Goal: Task Accomplishment & Management: Use online tool/utility

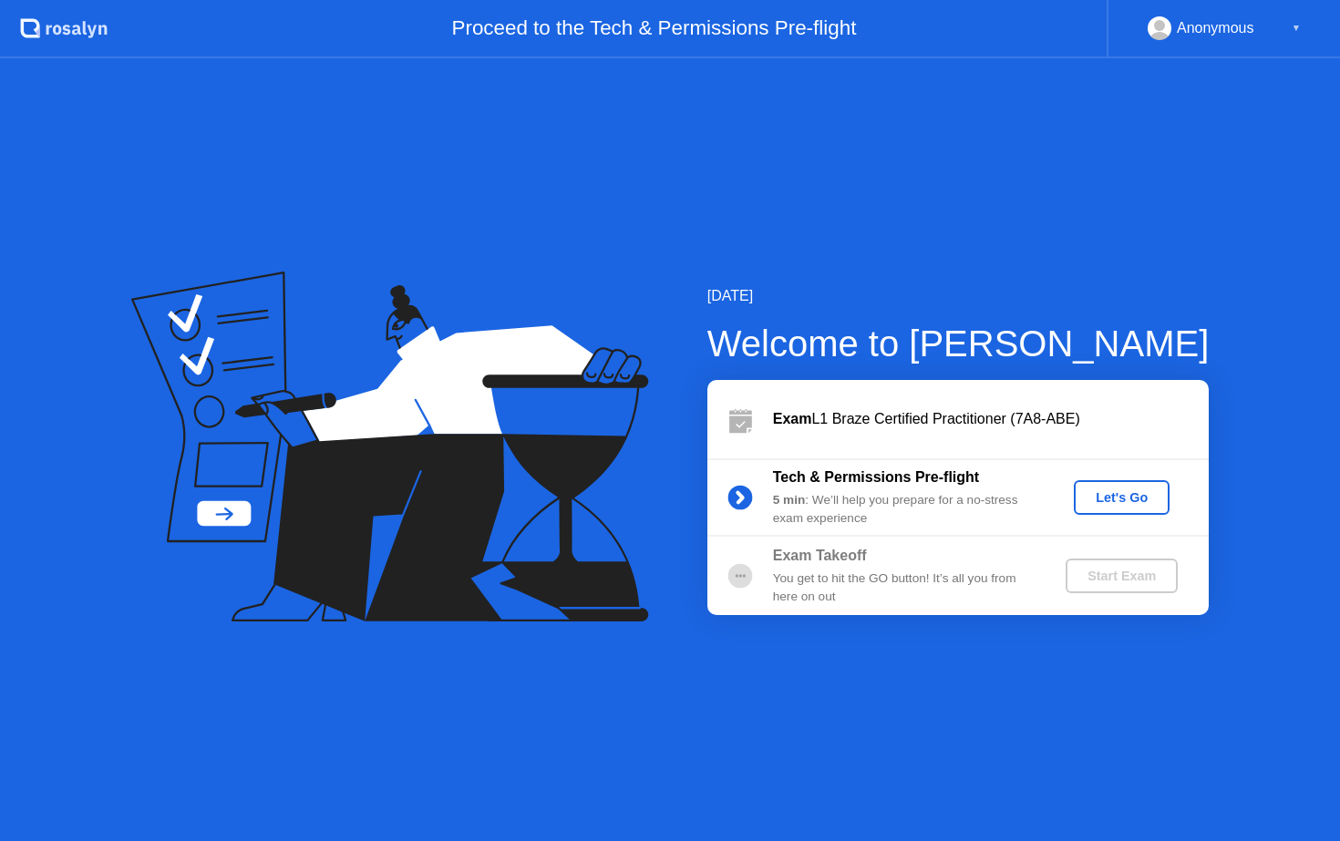
click at [1113, 501] on div "Let's Go" at bounding box center [1121, 497] width 81 height 15
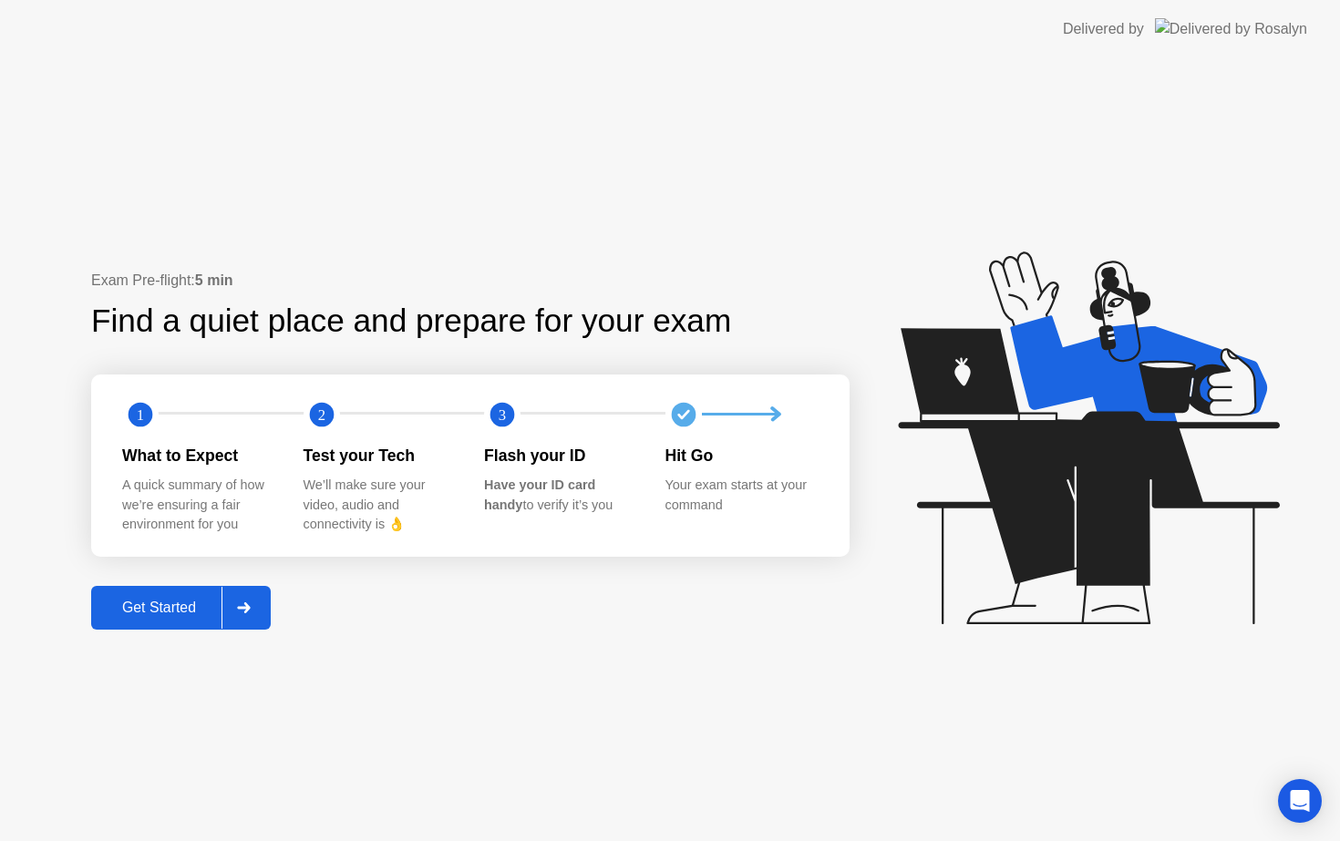
click at [237, 614] on div at bounding box center [244, 608] width 44 height 42
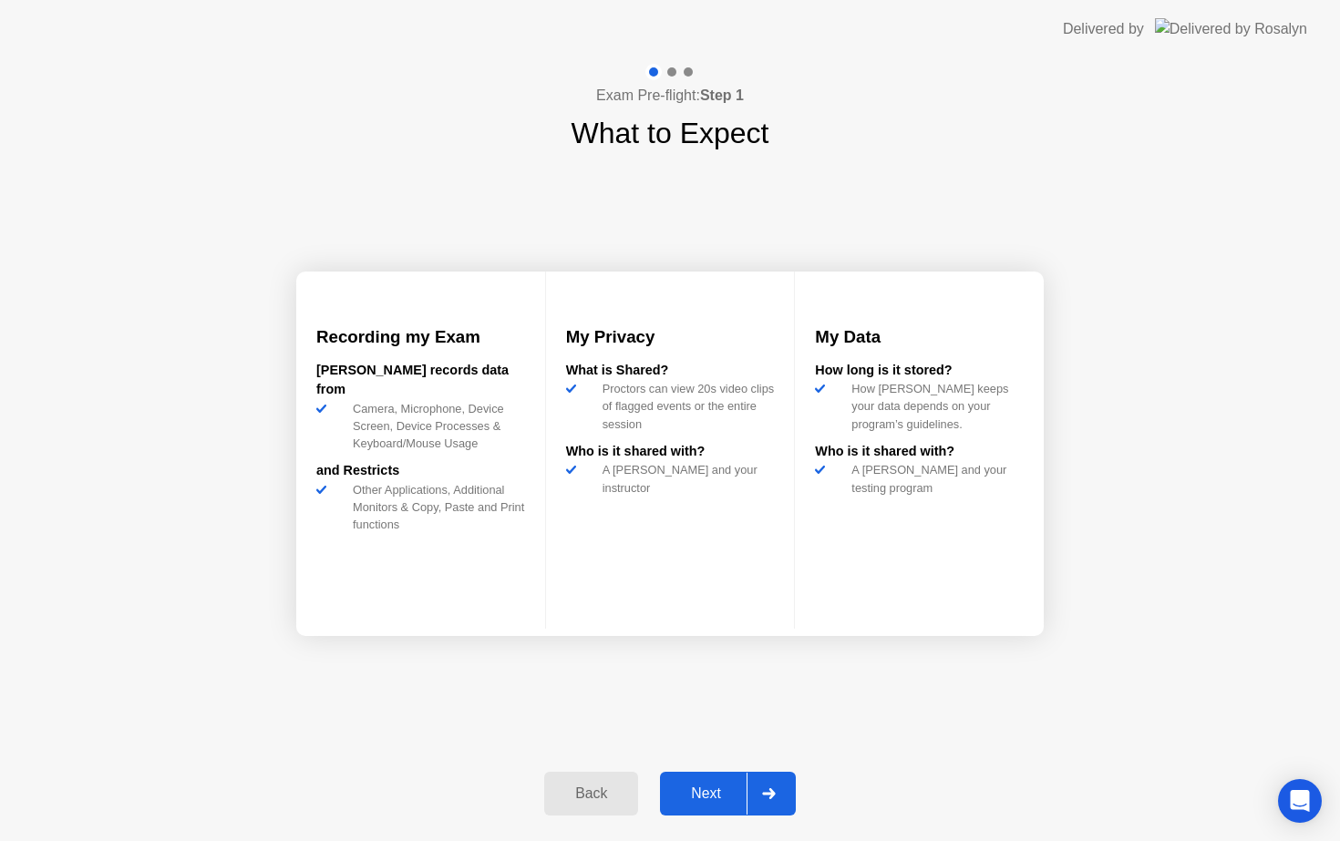
click at [709, 793] on div "Next" at bounding box center [706, 794] width 81 height 16
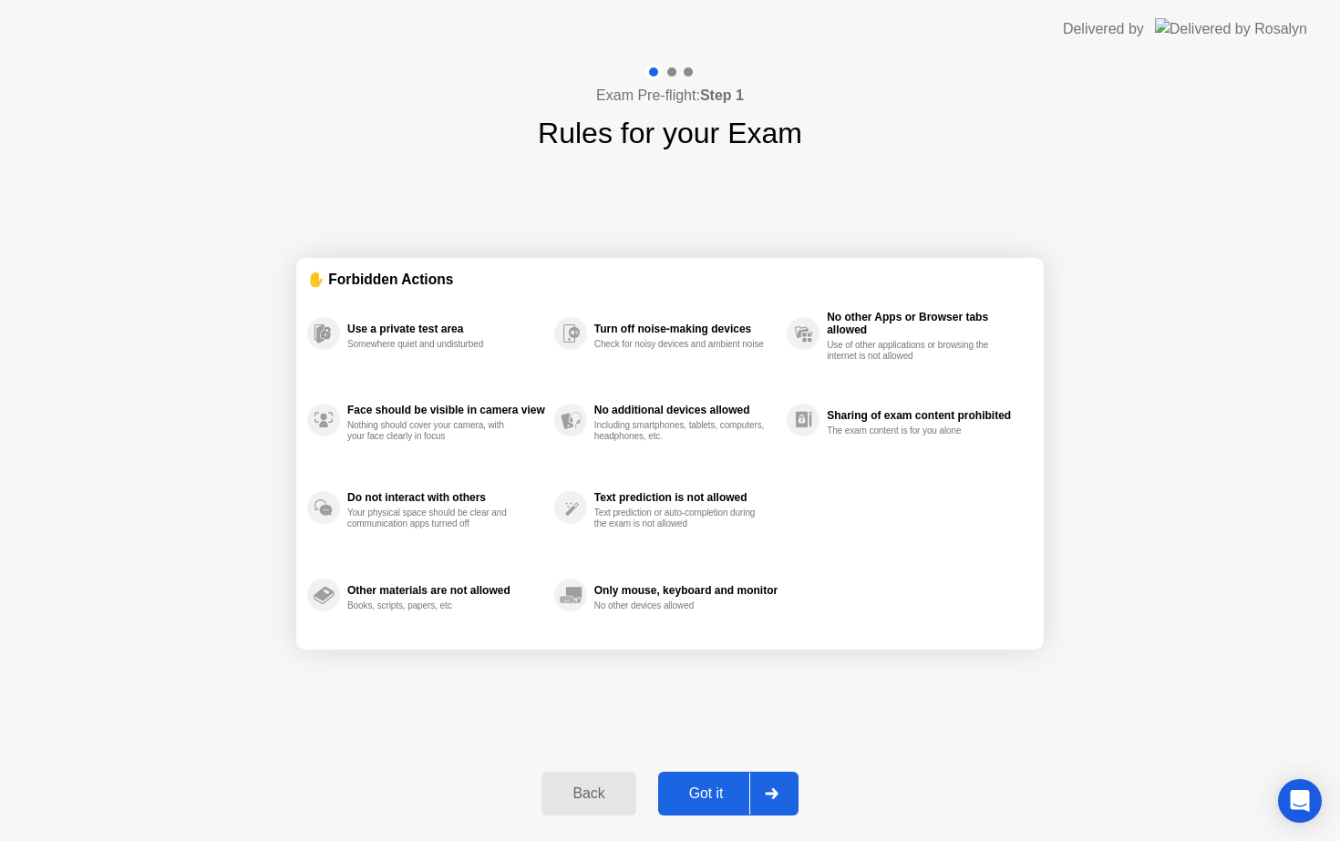
click at [724, 797] on div "Got it" at bounding box center [707, 794] width 86 height 16
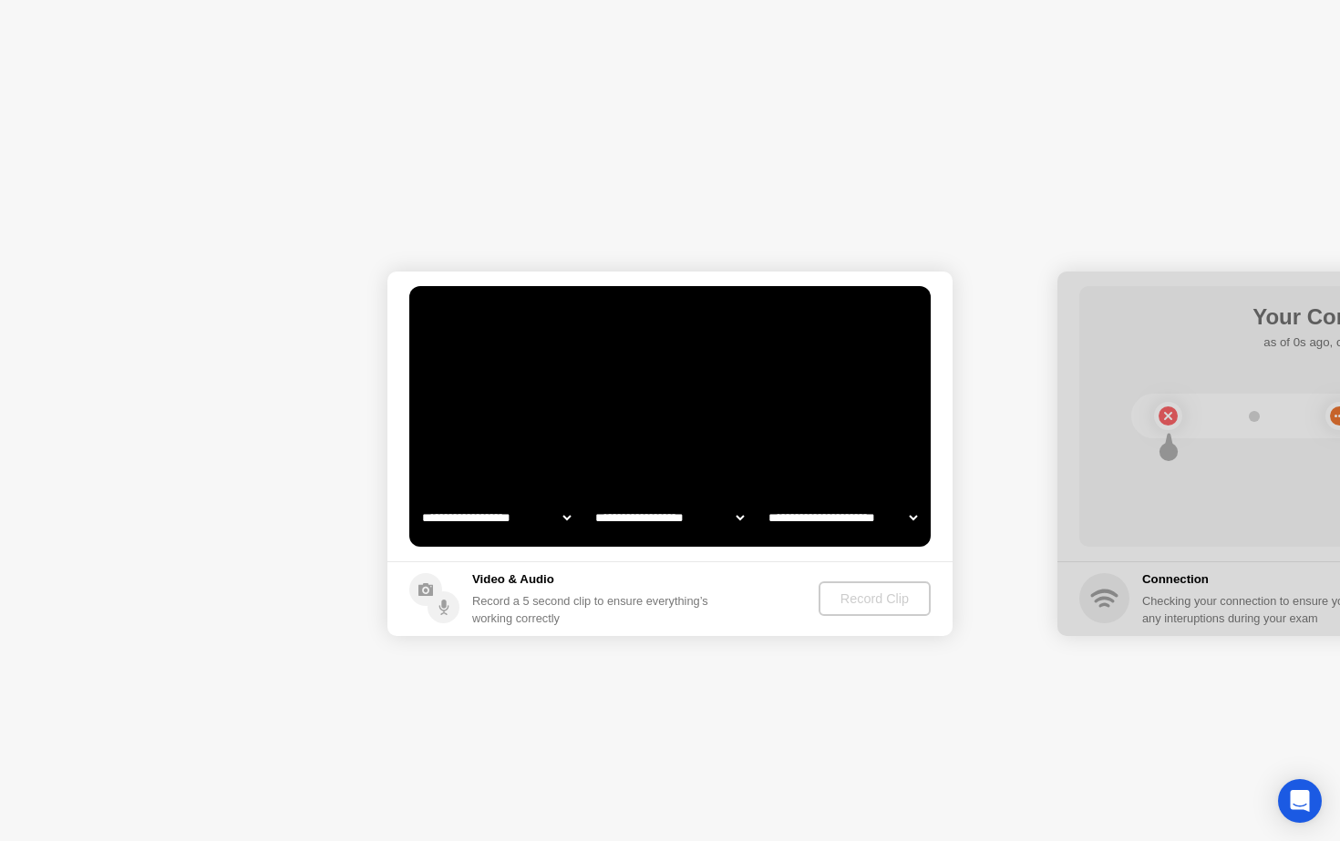
select select "**********"
select select "*******"
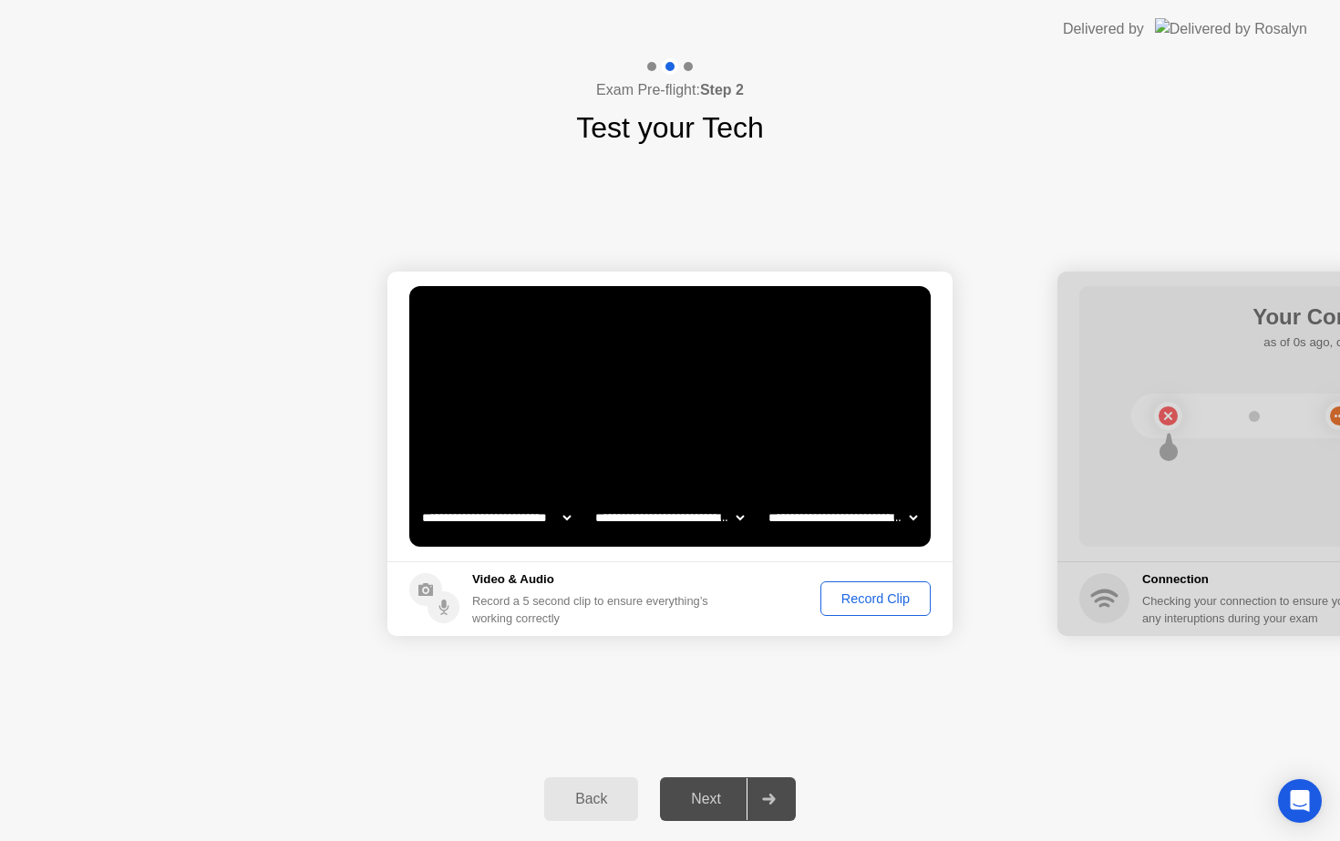
click at [858, 596] on div "Record Clip" at bounding box center [876, 599] width 98 height 15
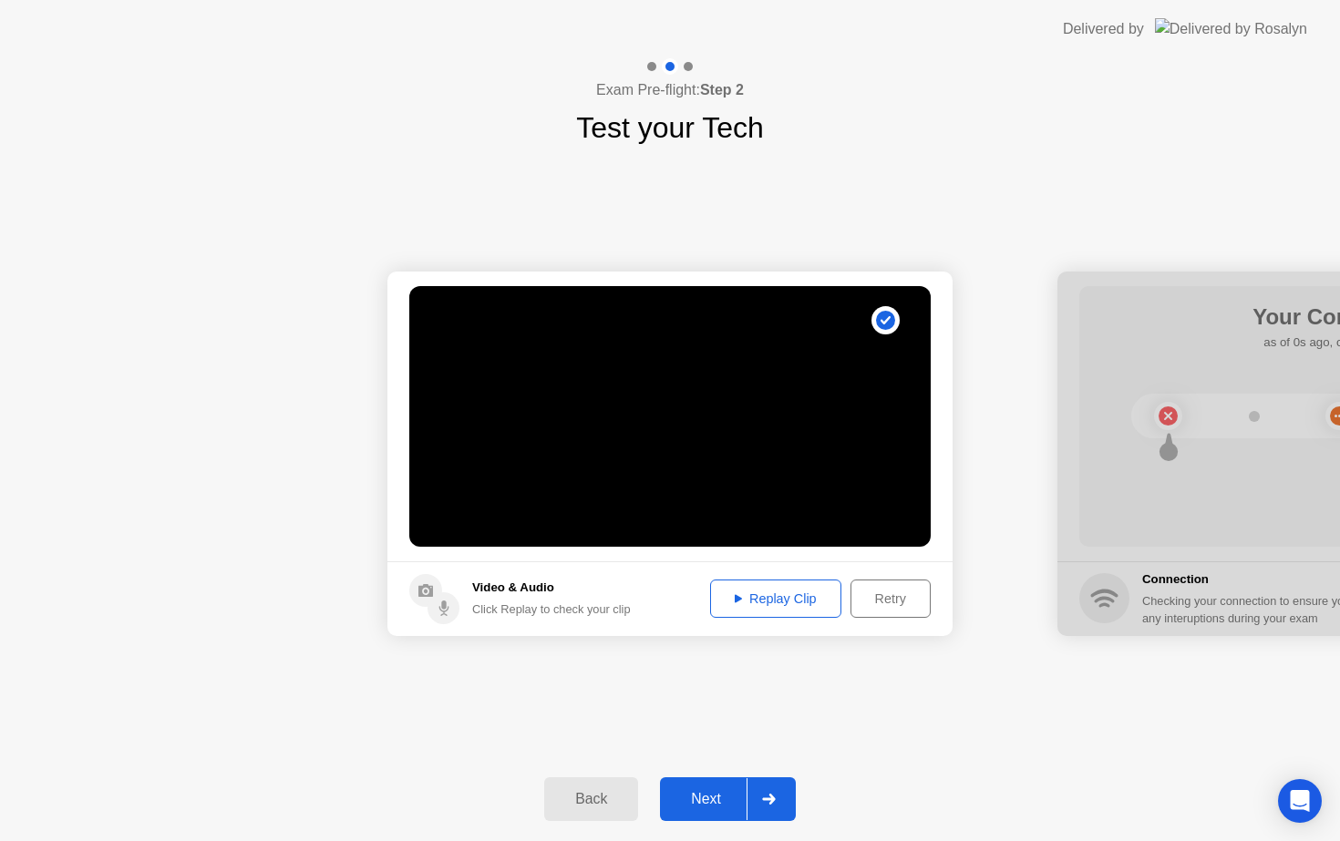
click at [809, 604] on div "Replay Clip" at bounding box center [776, 599] width 119 height 15
click at [713, 804] on div "Next" at bounding box center [706, 799] width 81 height 16
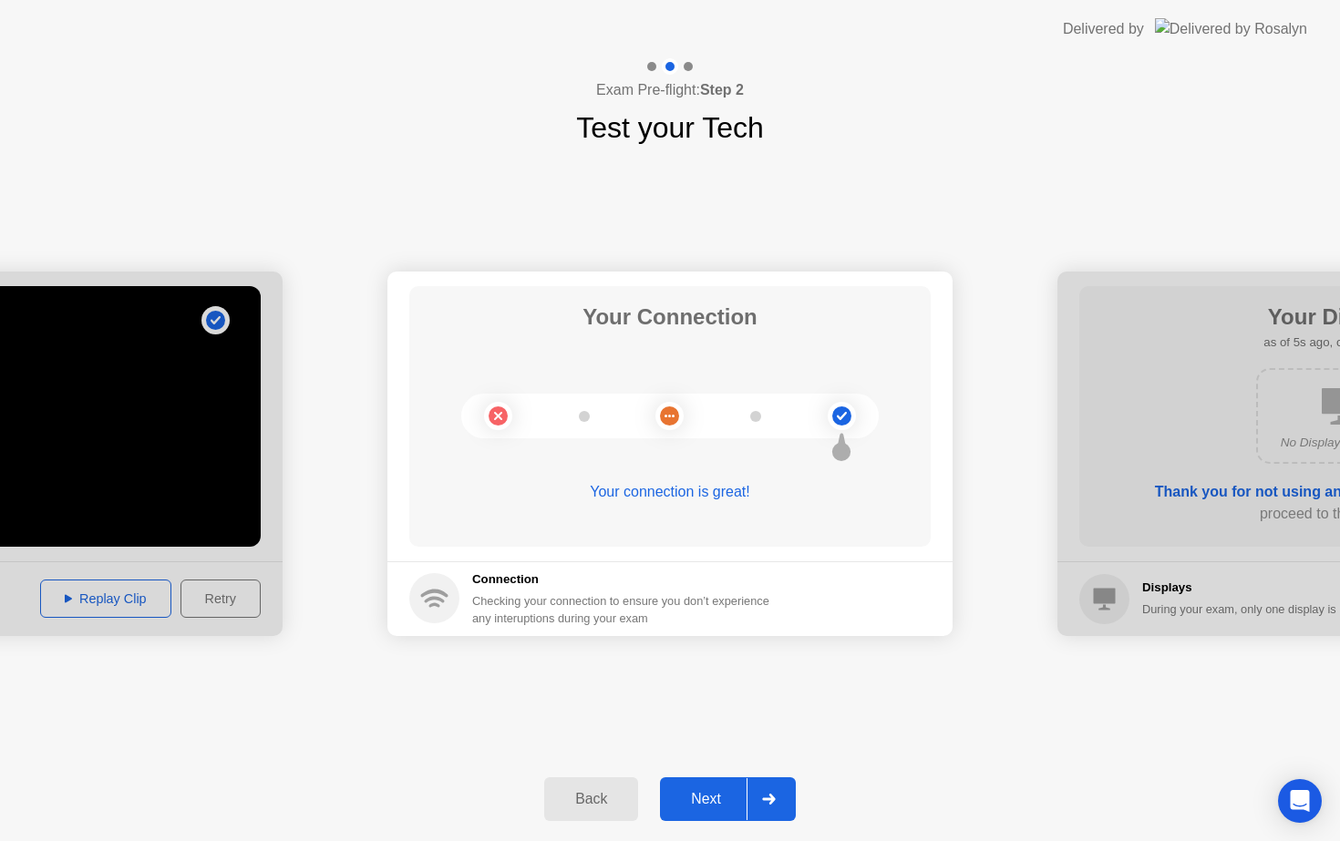
click at [724, 812] on button "Next" at bounding box center [728, 800] width 136 height 44
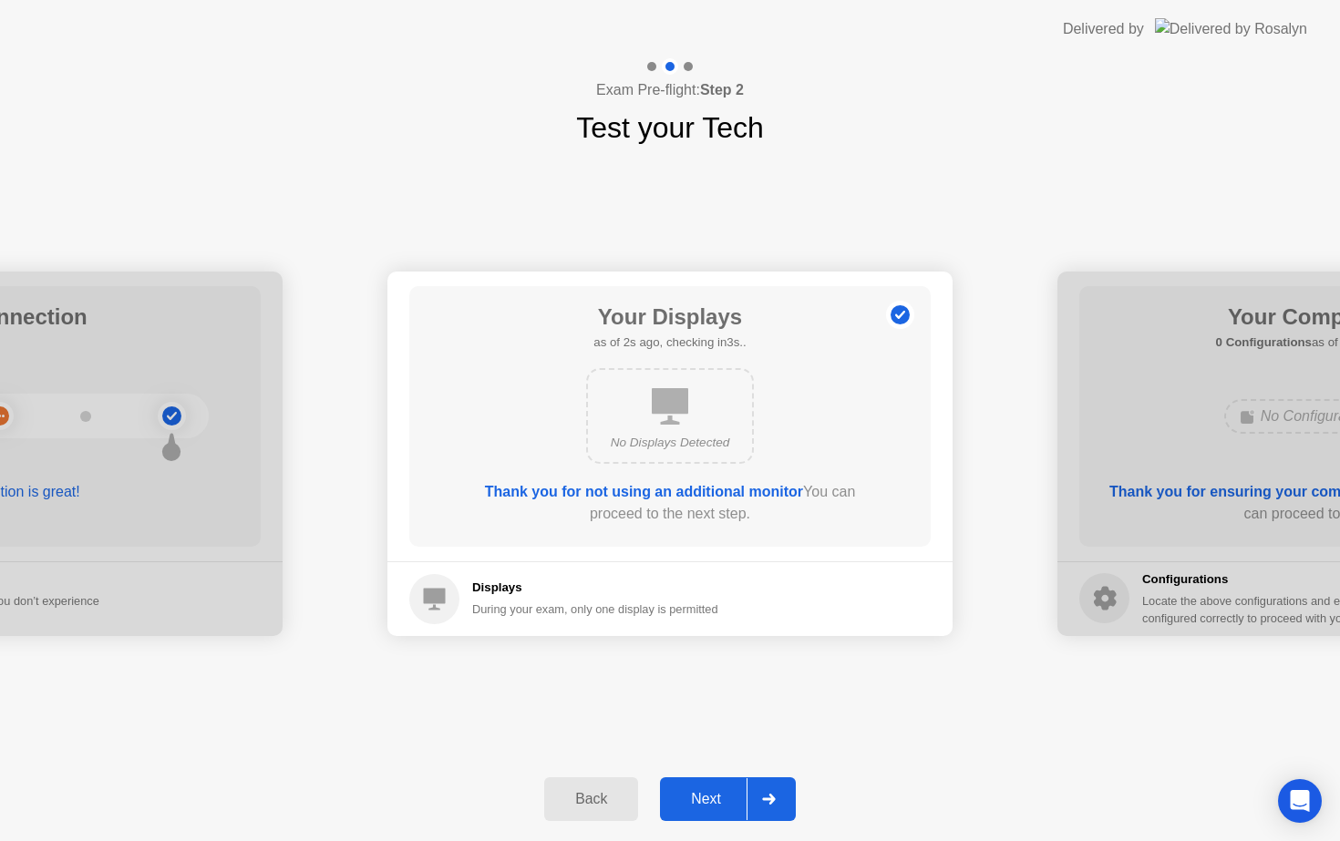
click at [710, 807] on div "Next" at bounding box center [706, 799] width 81 height 16
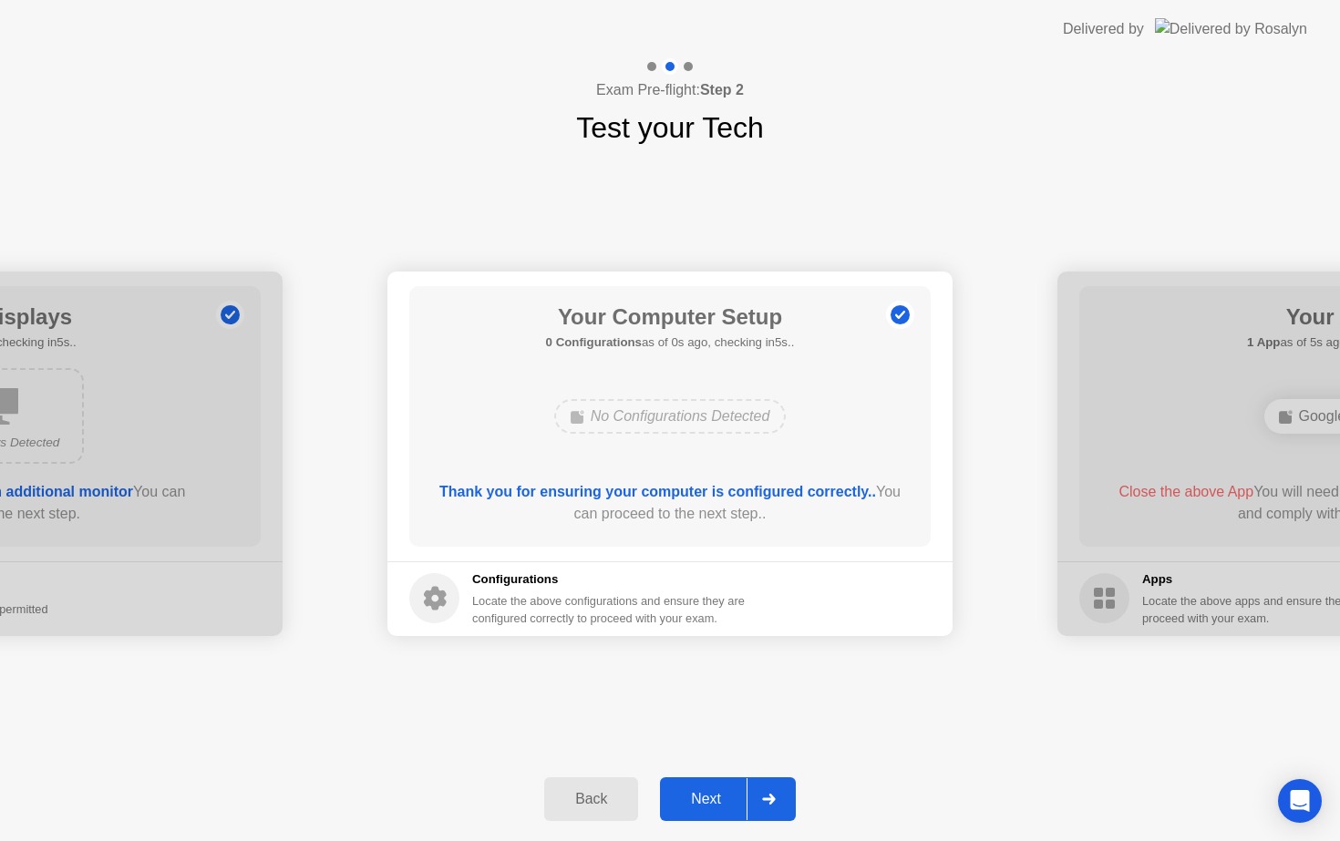
click at [710, 807] on div "Next" at bounding box center [706, 799] width 81 height 16
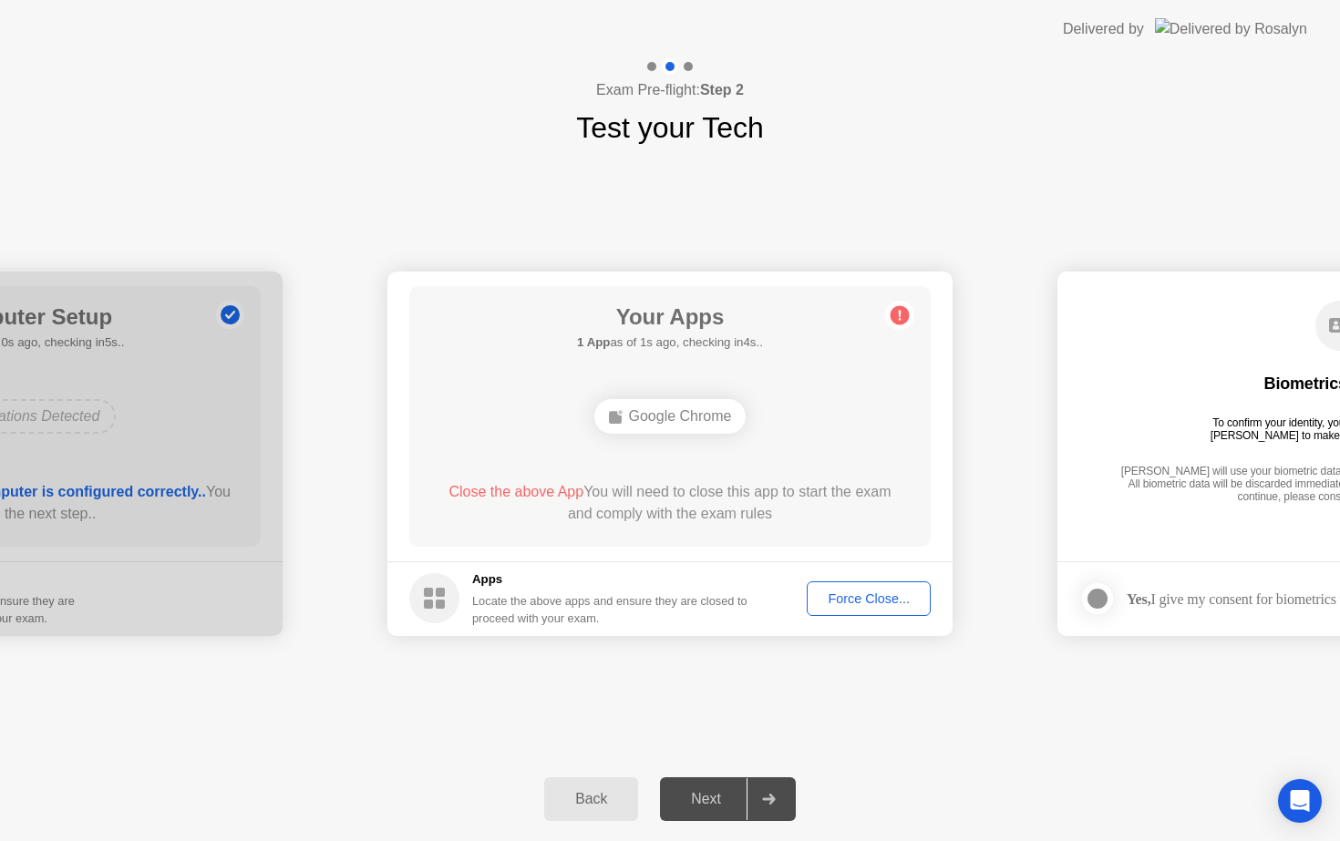
click at [852, 599] on div "Force Close..." at bounding box center [868, 599] width 111 height 15
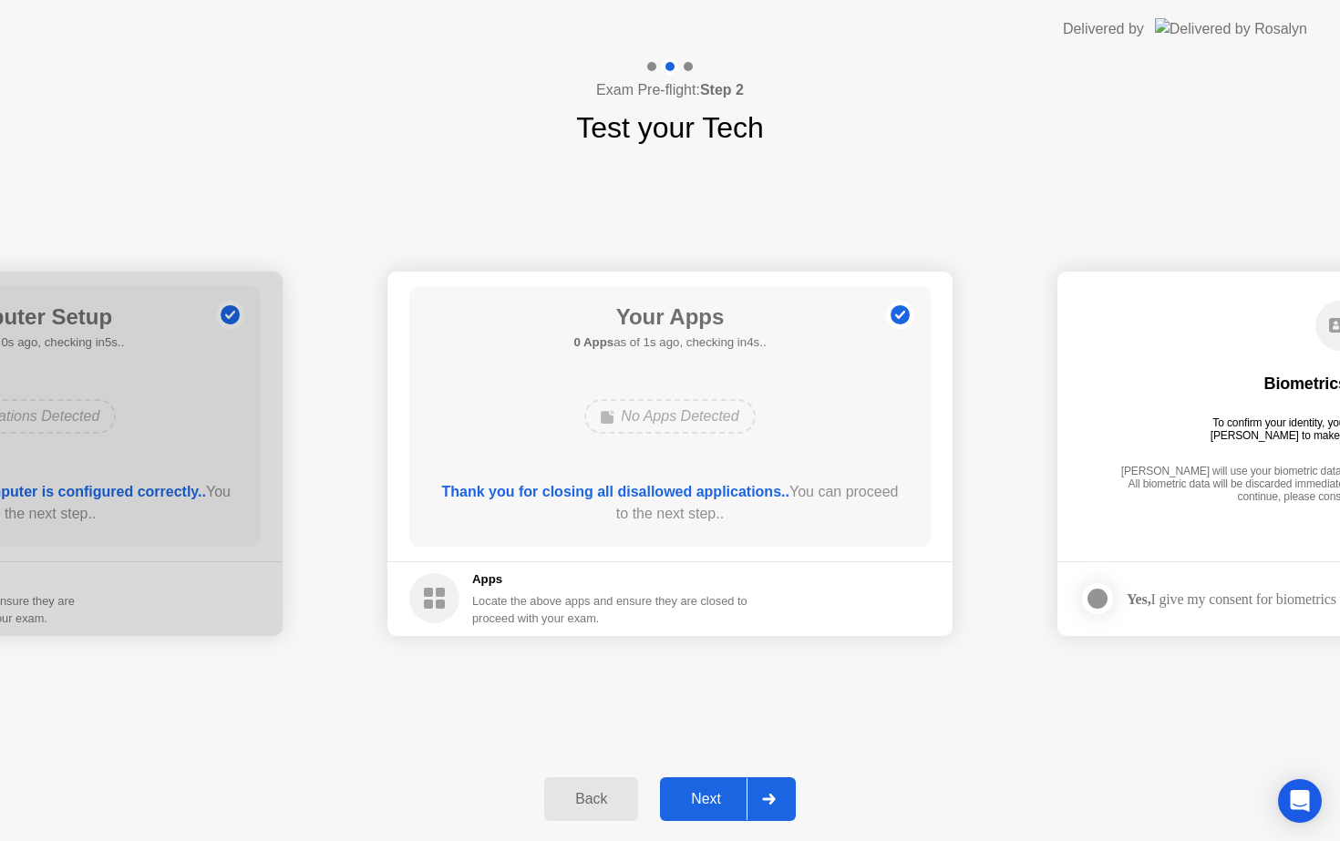
click at [727, 800] on div "Next" at bounding box center [706, 799] width 81 height 16
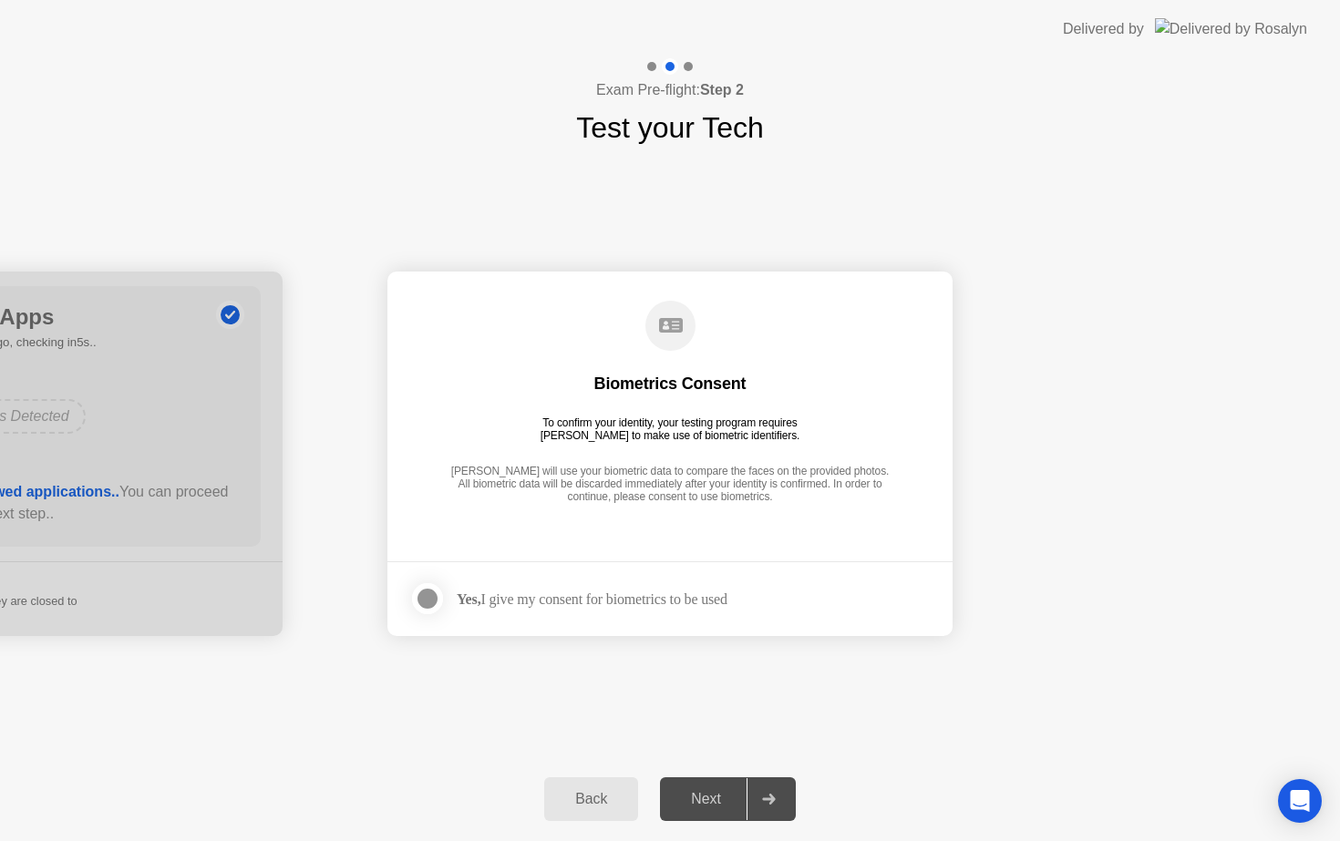
click at [428, 603] on div at bounding box center [428, 599] width 22 height 22
click at [704, 805] on div "Next" at bounding box center [706, 799] width 81 height 16
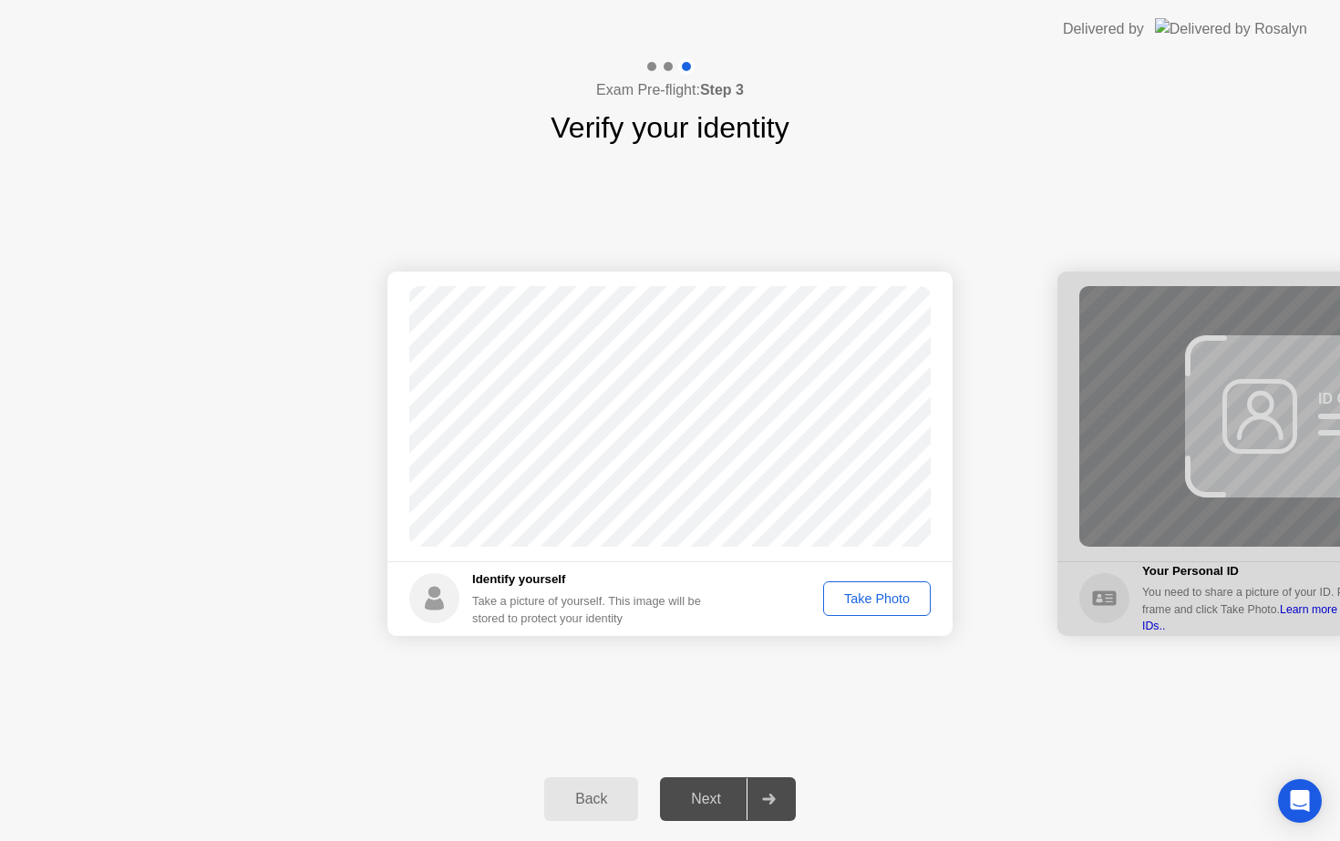
click at [876, 592] on div "Take Photo" at bounding box center [877, 599] width 95 height 15
click at [713, 799] on div "Next" at bounding box center [706, 799] width 81 height 16
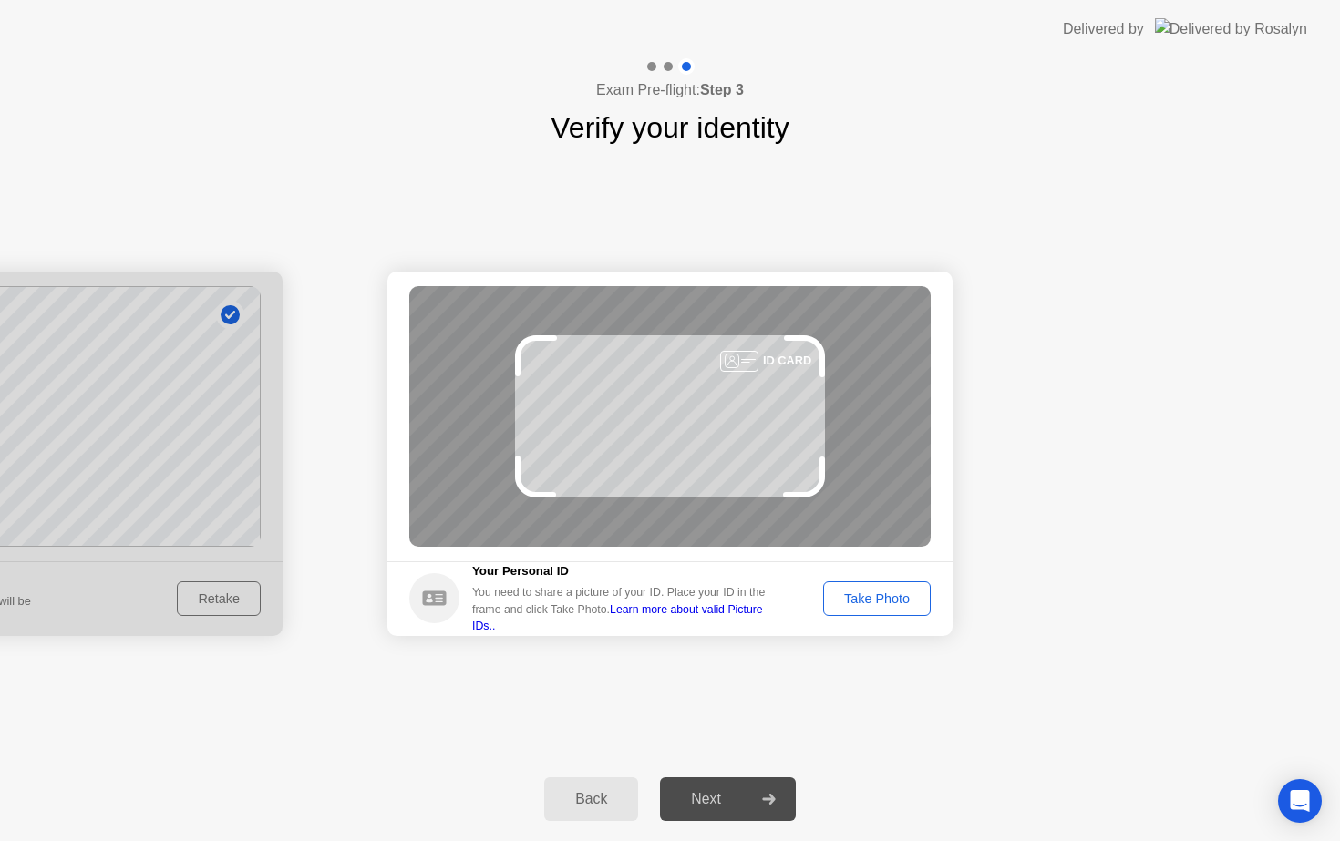
click at [874, 604] on div "Take Photo" at bounding box center [877, 599] width 95 height 15
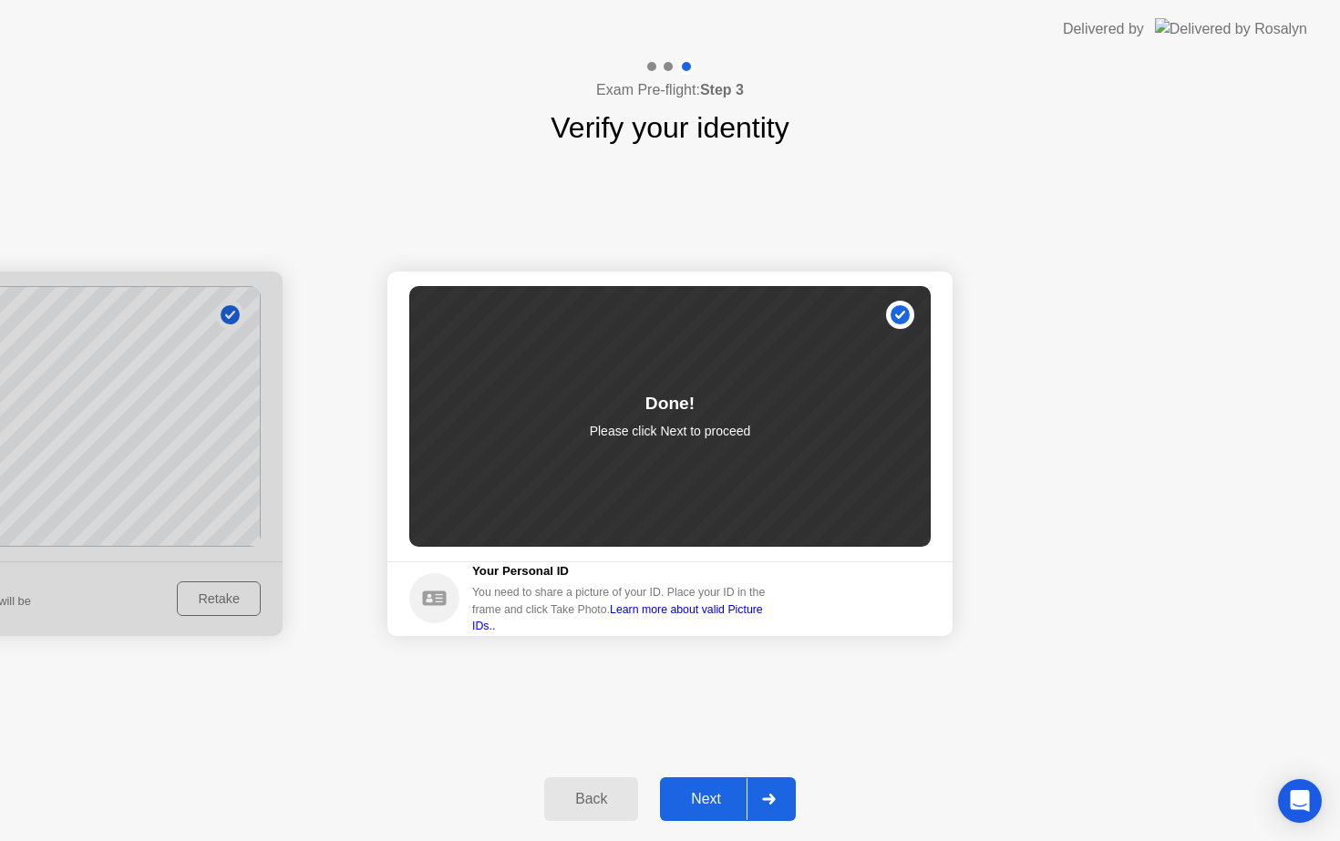
click at [716, 800] on div "Next" at bounding box center [706, 799] width 81 height 16
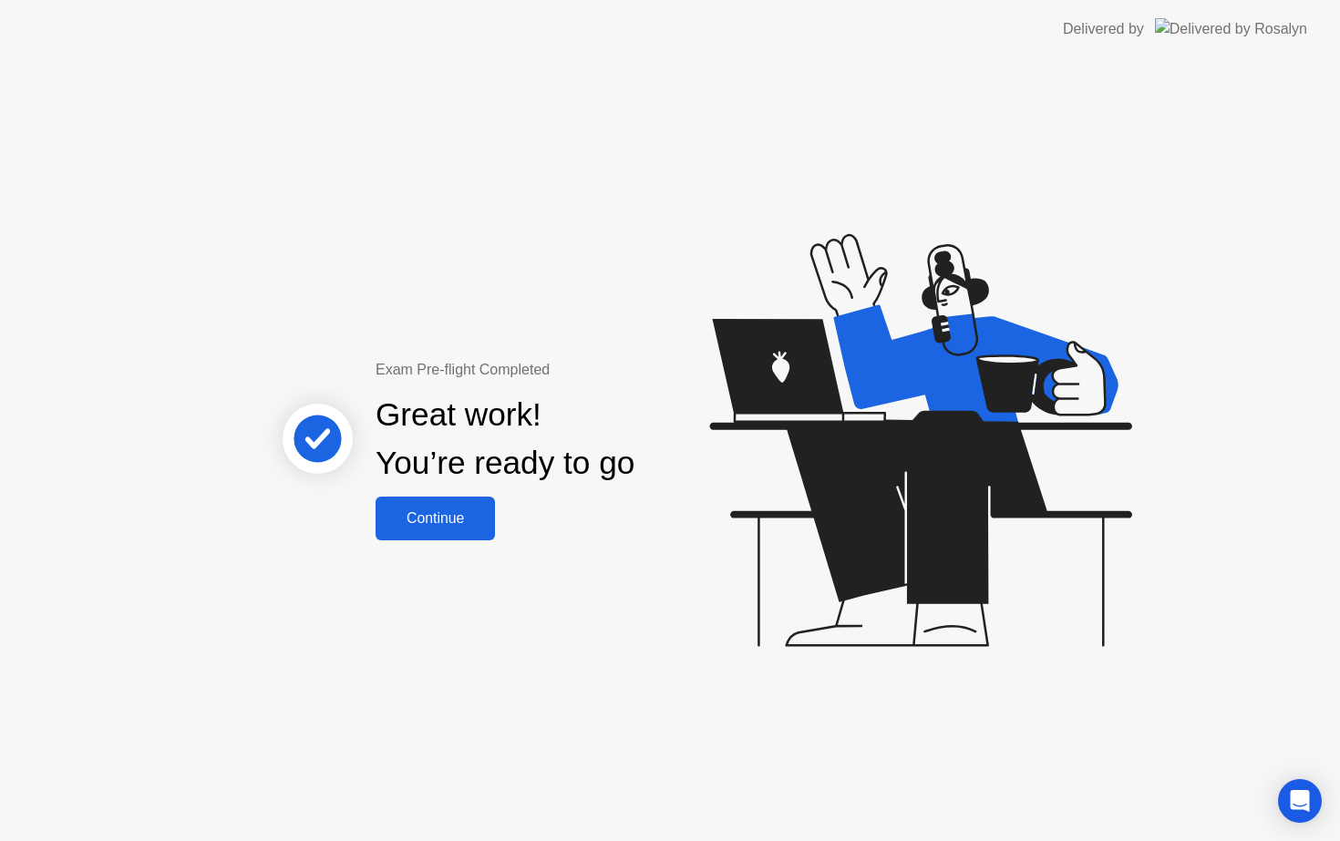
click at [452, 520] on div "Continue" at bounding box center [435, 519] width 108 height 16
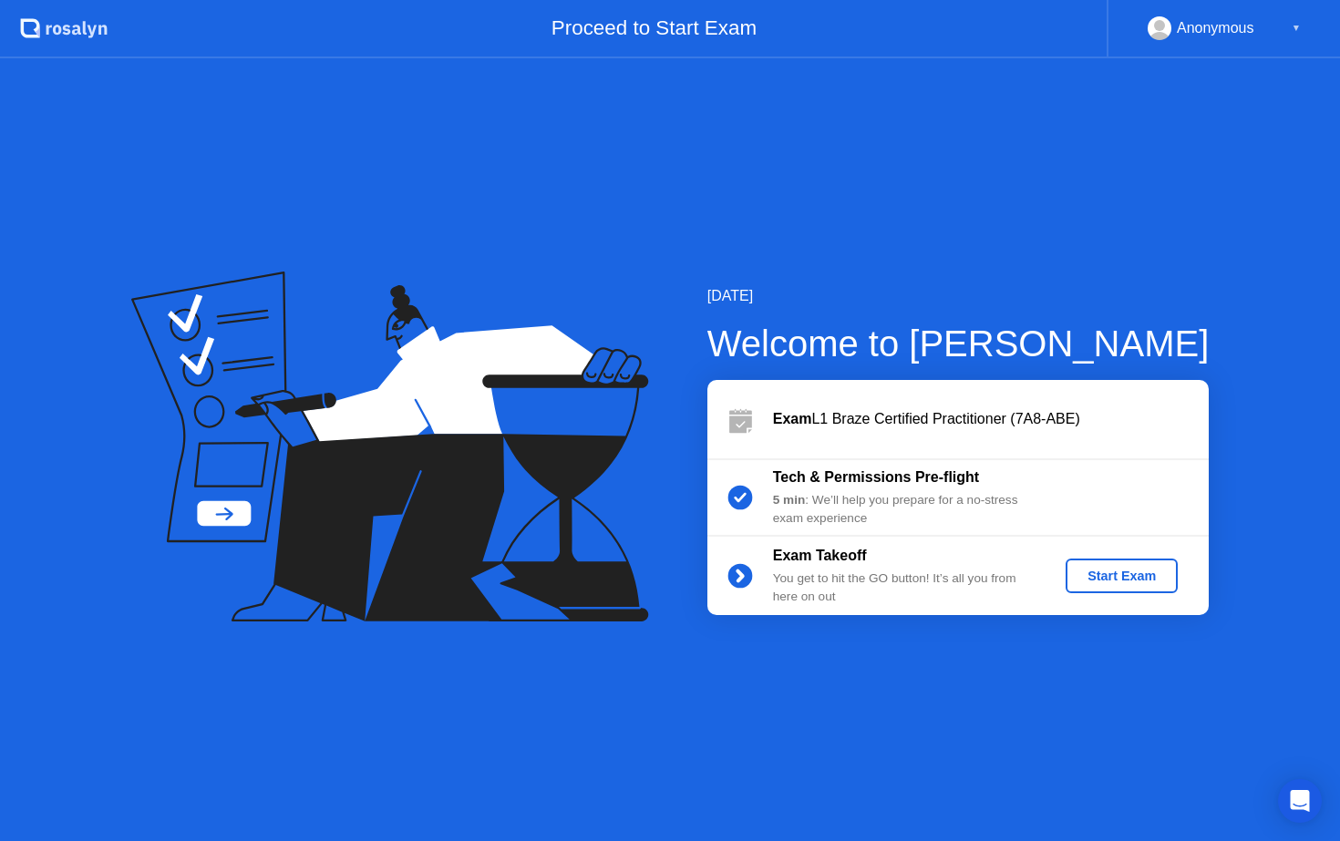
click at [1117, 575] on div "Start Exam" at bounding box center [1122, 576] width 98 height 15
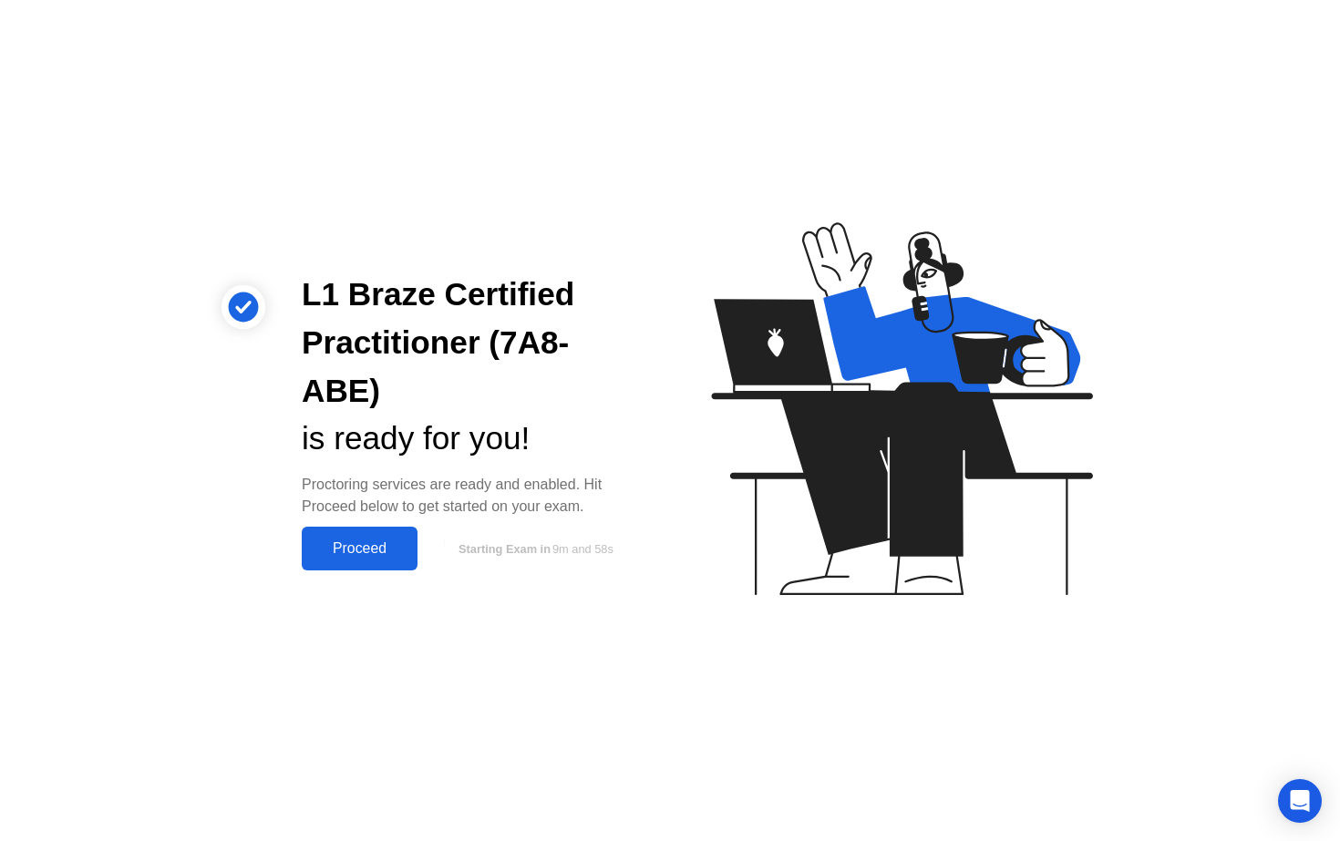
click at [369, 541] on div "Proceed" at bounding box center [359, 549] width 105 height 16
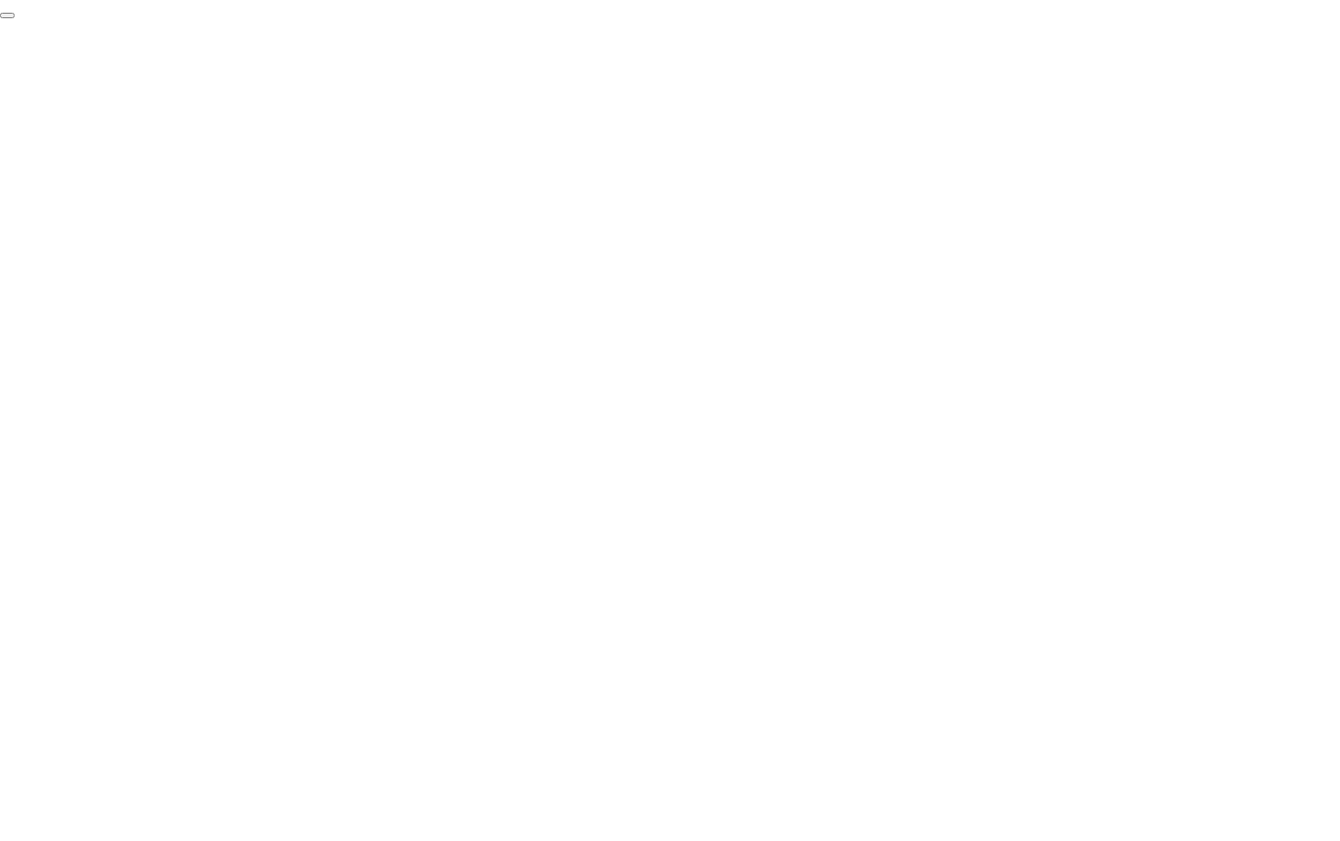
click div "End Proctoring Session"
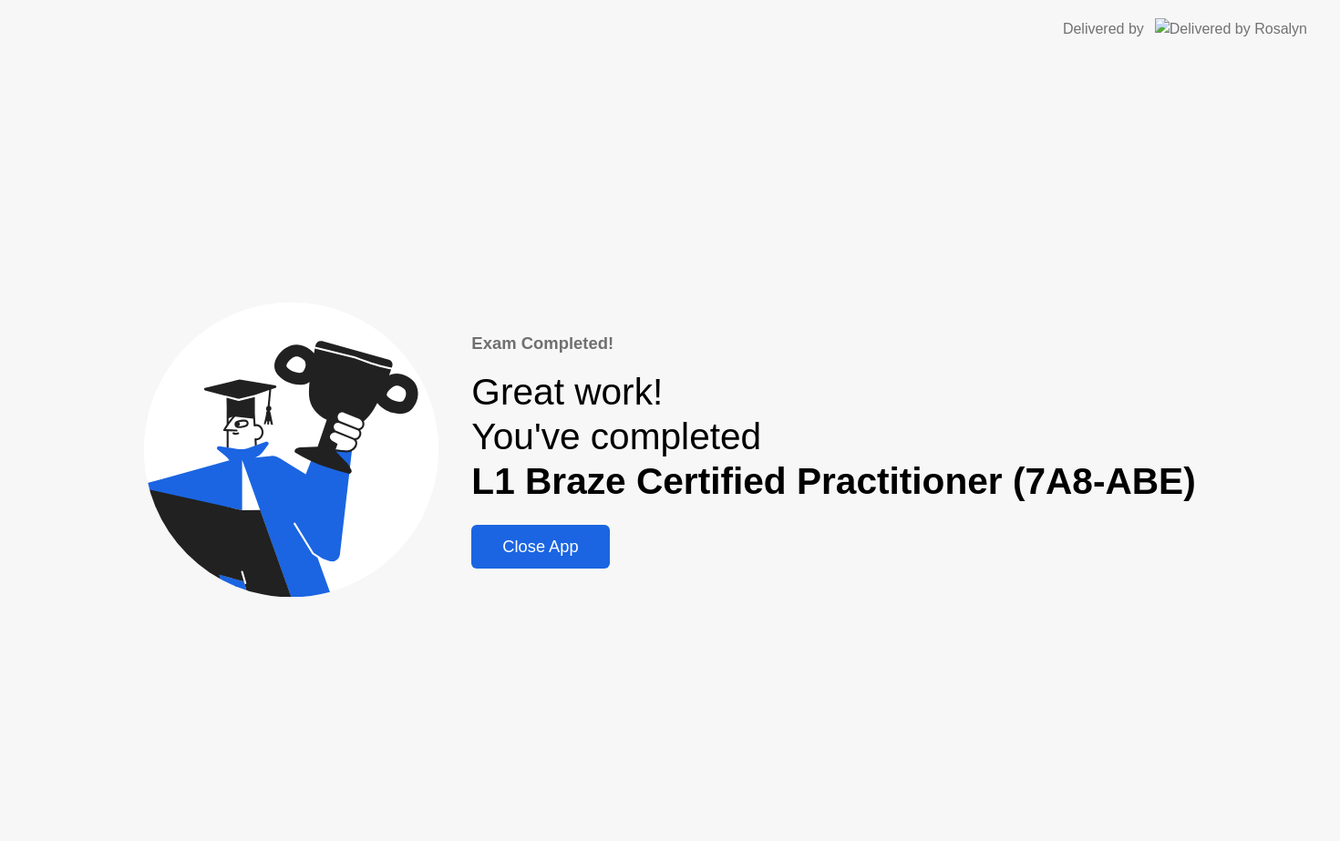
click at [580, 549] on div "Close App" at bounding box center [540, 547] width 127 height 20
